Goal: Task Accomplishment & Management: Complete application form

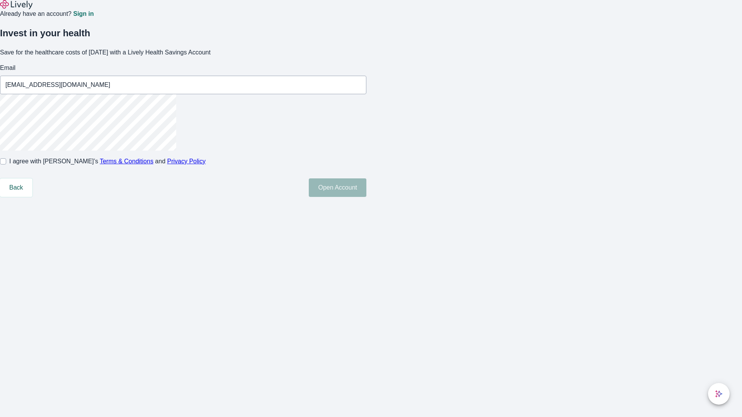
click at [6, 165] on input "I agree with Lively’s Terms & Conditions and Privacy Policy" at bounding box center [3, 161] width 6 height 6
checkbox input "true"
click at [366, 197] on button "Open Account" at bounding box center [338, 187] width 58 height 19
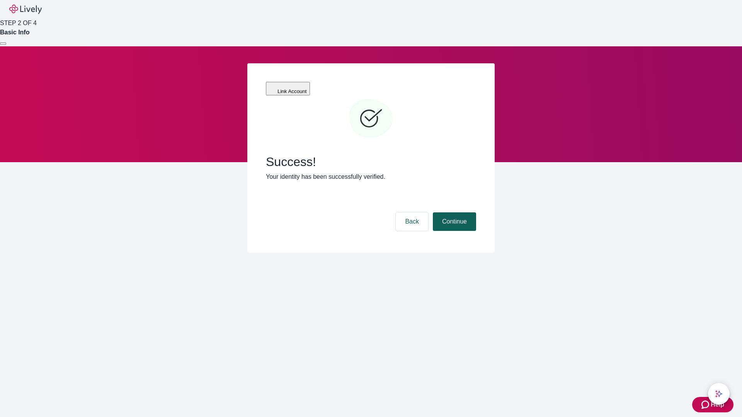
click at [453, 212] on button "Continue" at bounding box center [454, 221] width 43 height 19
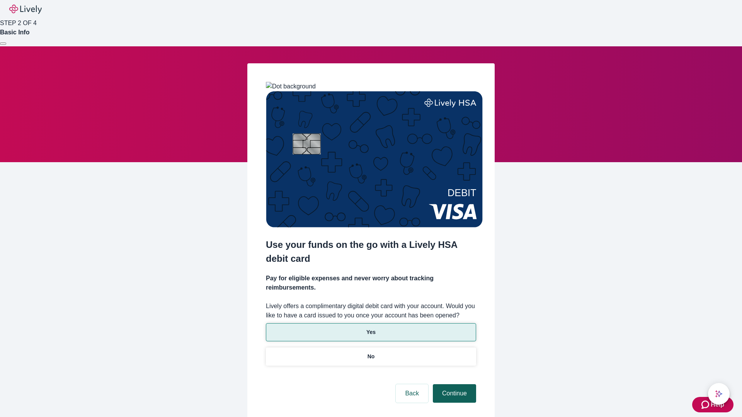
click at [370, 328] on p "Yes" at bounding box center [370, 332] width 9 height 8
click at [453, 384] on button "Continue" at bounding box center [454, 393] width 43 height 19
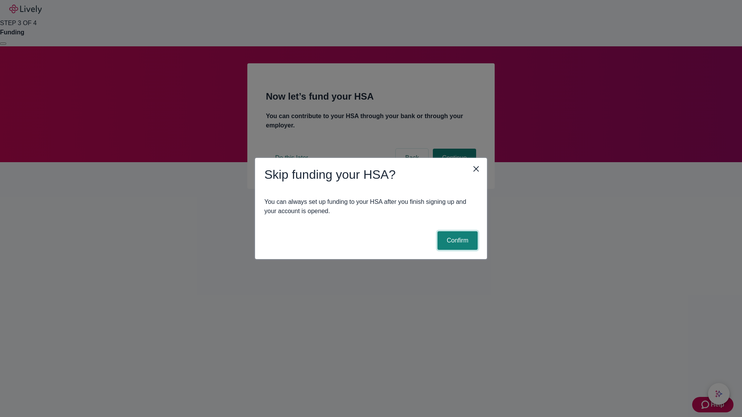
click at [456, 241] on button "Confirm" at bounding box center [457, 240] width 40 height 19
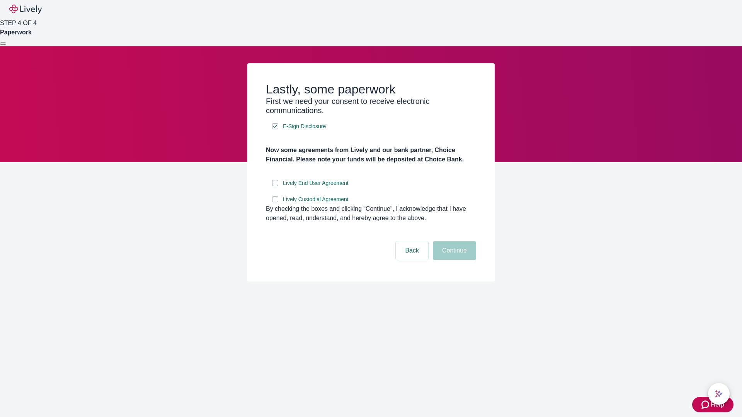
click at [275, 186] on input "Lively End User Agreement" at bounding box center [275, 183] width 6 height 6
checkbox input "true"
click at [275, 202] on input "Lively Custodial Agreement" at bounding box center [275, 199] width 6 height 6
checkbox input "true"
click at [453, 260] on button "Continue" at bounding box center [454, 250] width 43 height 19
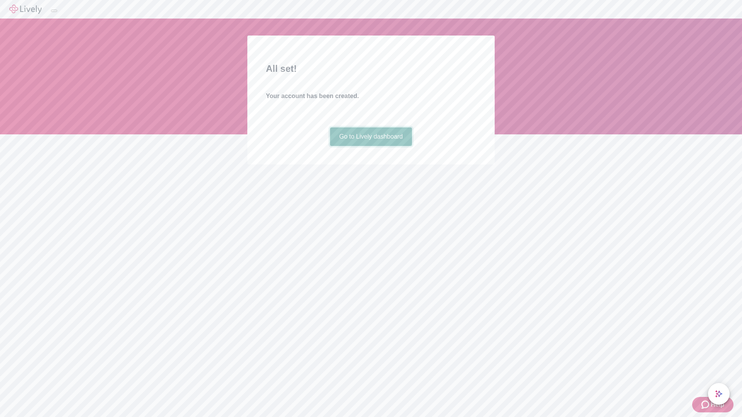
click at [370, 146] on link "Go to Lively dashboard" at bounding box center [371, 136] width 82 height 19
